Goal: Navigation & Orientation: Find specific page/section

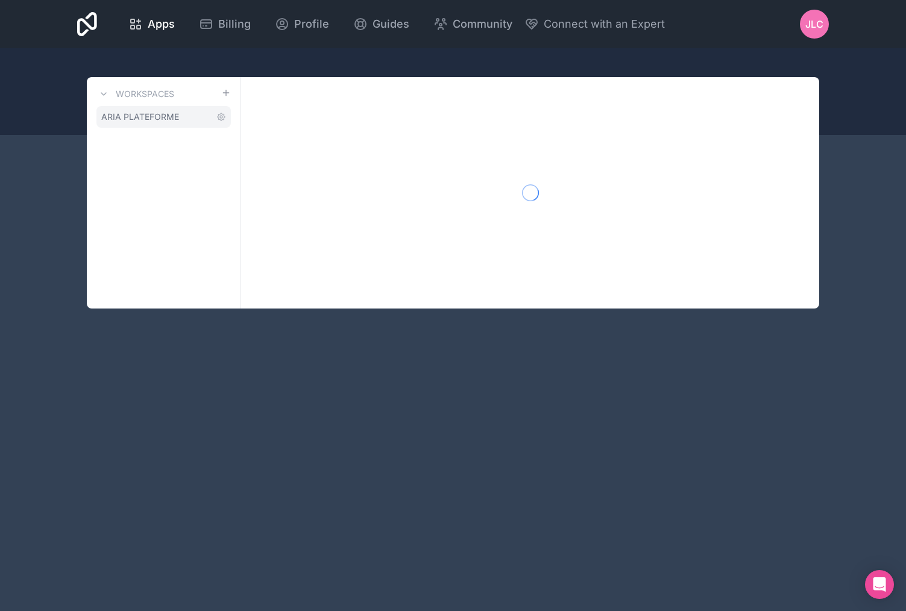
click at [140, 110] on link "ARIA PLATEFORME" at bounding box center [163, 117] width 134 height 22
click at [187, 113] on link "ARIA PLATEFORME" at bounding box center [163, 117] width 134 height 22
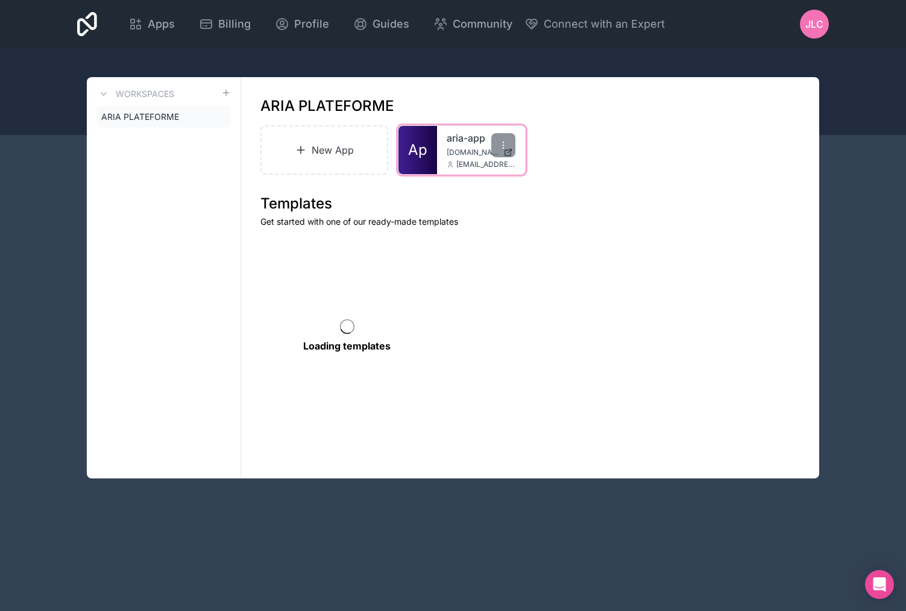
click at [424, 145] on span "Ap" at bounding box center [417, 149] width 19 height 19
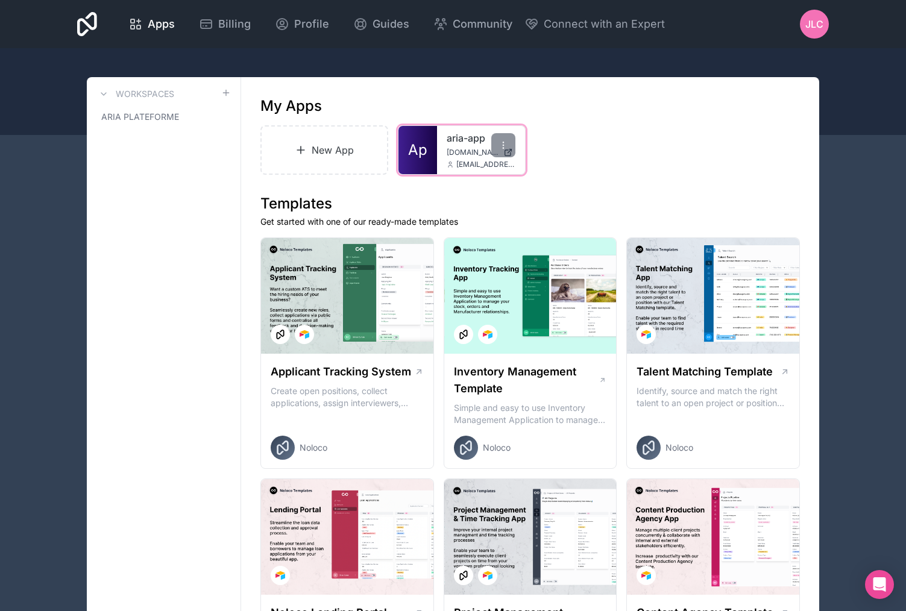
click at [425, 141] on span "Ap" at bounding box center [417, 149] width 19 height 19
